Goal: Transaction & Acquisition: Subscribe to service/newsletter

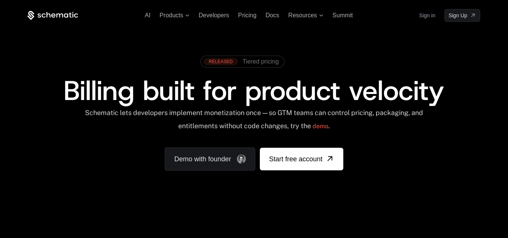
drag, startPoint x: 0, startPoint y: 0, endPoint x: 105, endPoint y: 143, distance: 177.4
click at [105, 143] on div "RELEASED Tiered pricing Billing built for product velocity Schematic lets devel…" at bounding box center [253, 111] width 453 height 119
click at [470, 10] on link "Sign Up" at bounding box center [463, 15] width 36 height 13
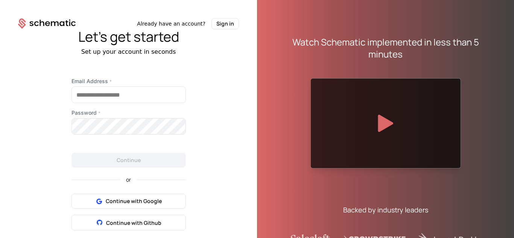
click at [215, 56] on div "Let's get started Set up your account in seconds Email Address * Password * Con…" at bounding box center [128, 140] width 257 height 222
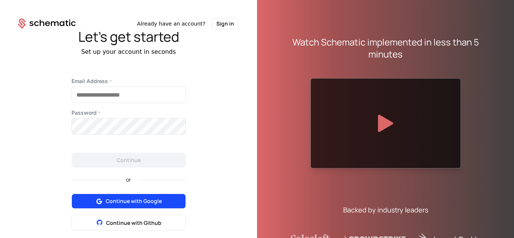
click at [150, 199] on span "Continue with Google" at bounding box center [134, 201] width 56 height 8
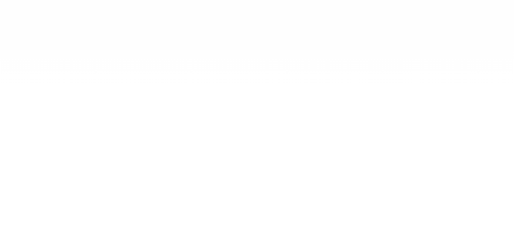
click at [513, 71] on div at bounding box center [257, 119] width 514 height 238
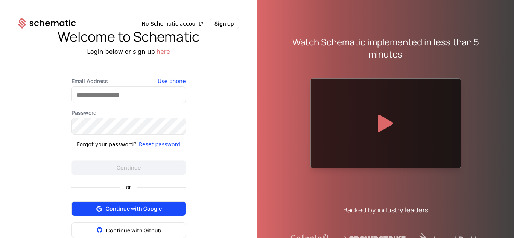
click at [122, 208] on span "Continue with Google" at bounding box center [134, 209] width 56 height 8
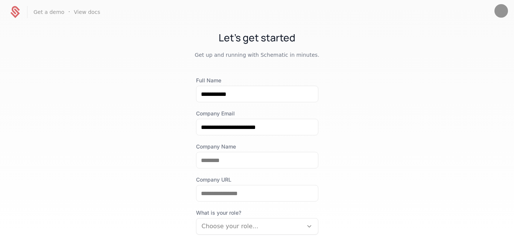
click at [142, 134] on div "**********" at bounding box center [257, 130] width 514 height 213
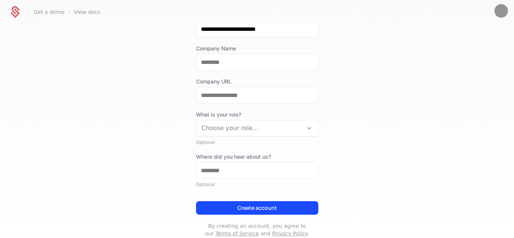
scroll to position [119, 0]
